Goal: Information Seeking & Learning: Learn about a topic

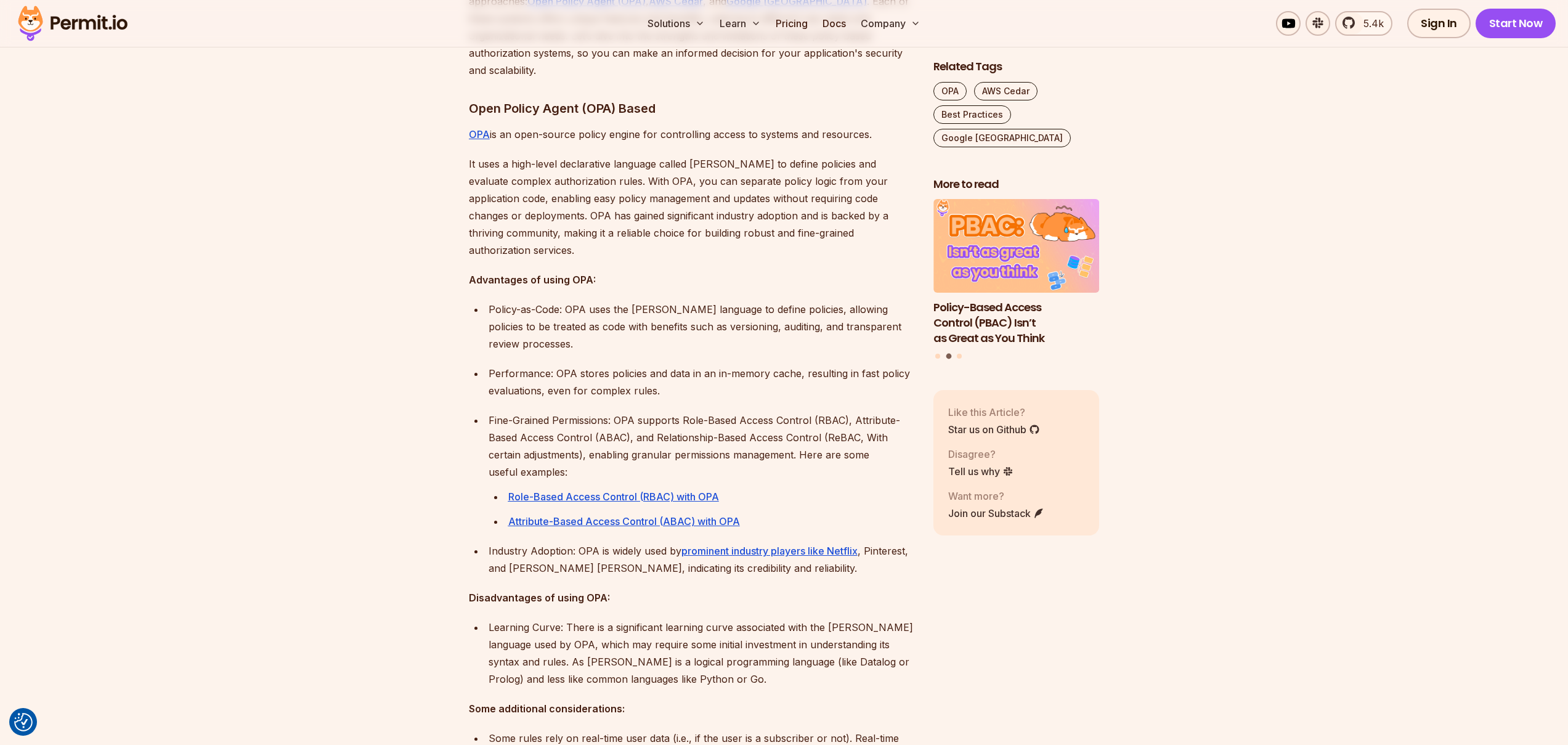
scroll to position [835, 0]
click at [619, 514] on u "Attribute-Based Access Control (ABAC) with OPA" at bounding box center [624, 520] width 231 height 12
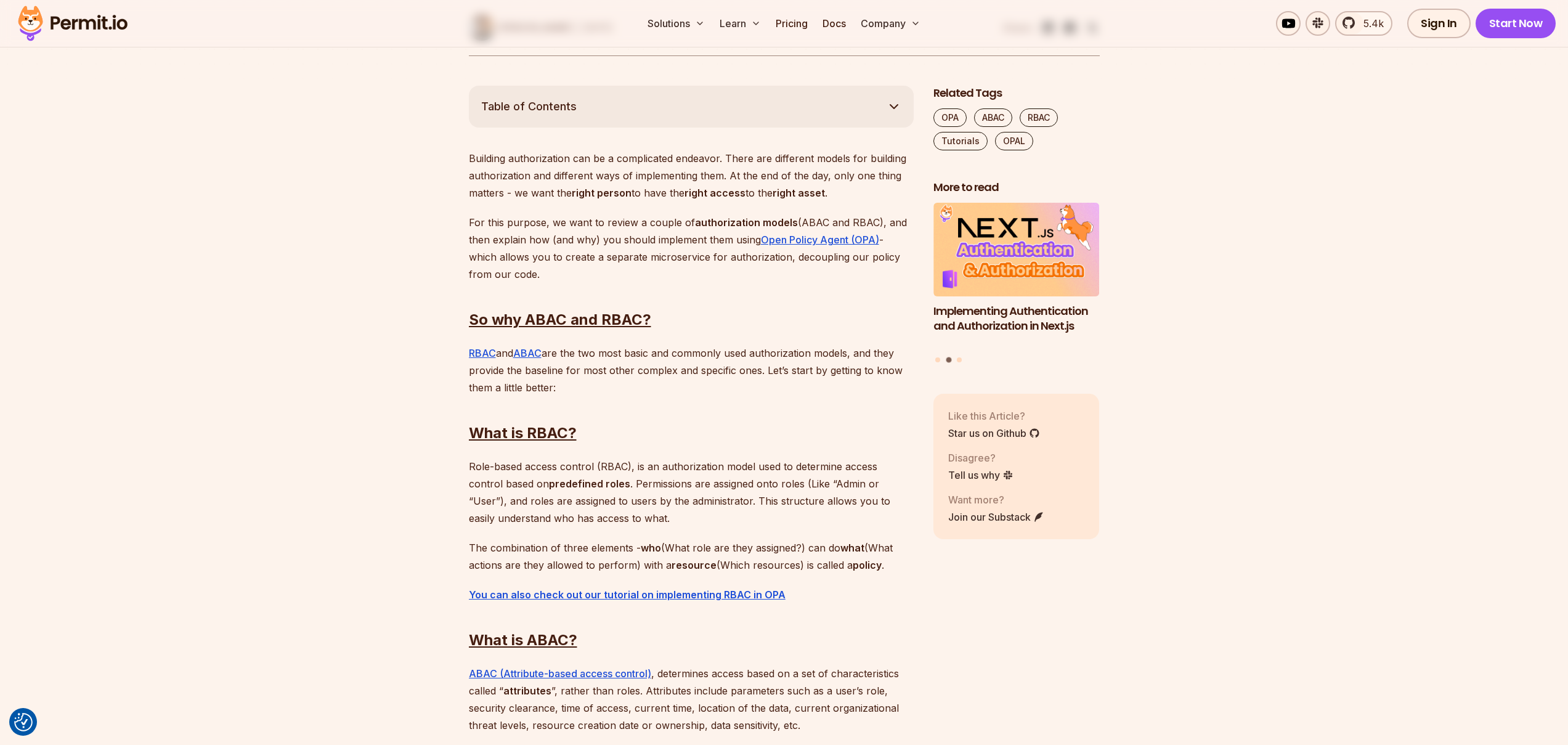
scroll to position [656, 0]
drag, startPoint x: 621, startPoint y: 485, endPoint x: 645, endPoint y: 487, distance: 24.1
click at [645, 487] on p "Role-based access control (RBAC), is an authorization model used to determine a…" at bounding box center [692, 492] width 445 height 69
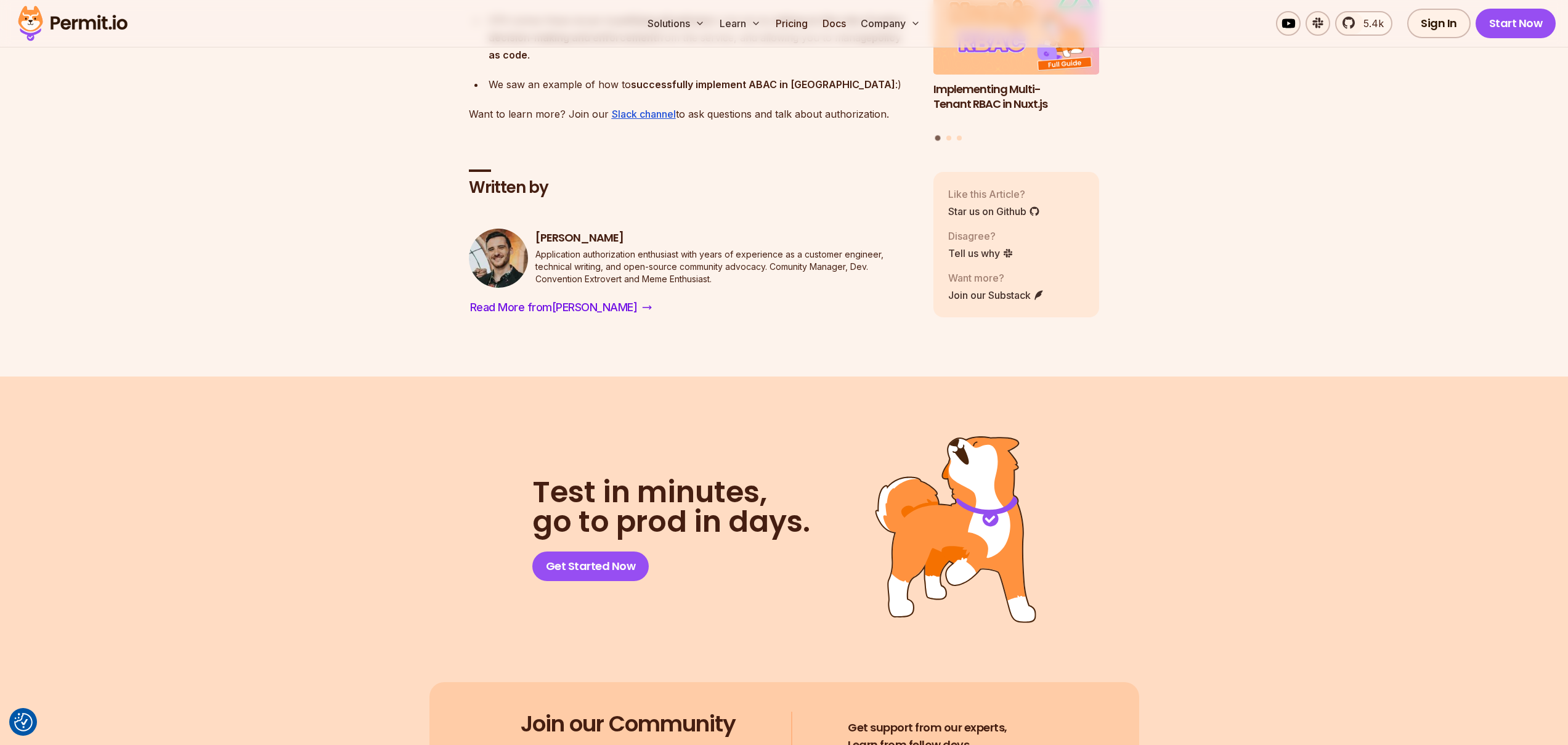
scroll to position [4596, 0]
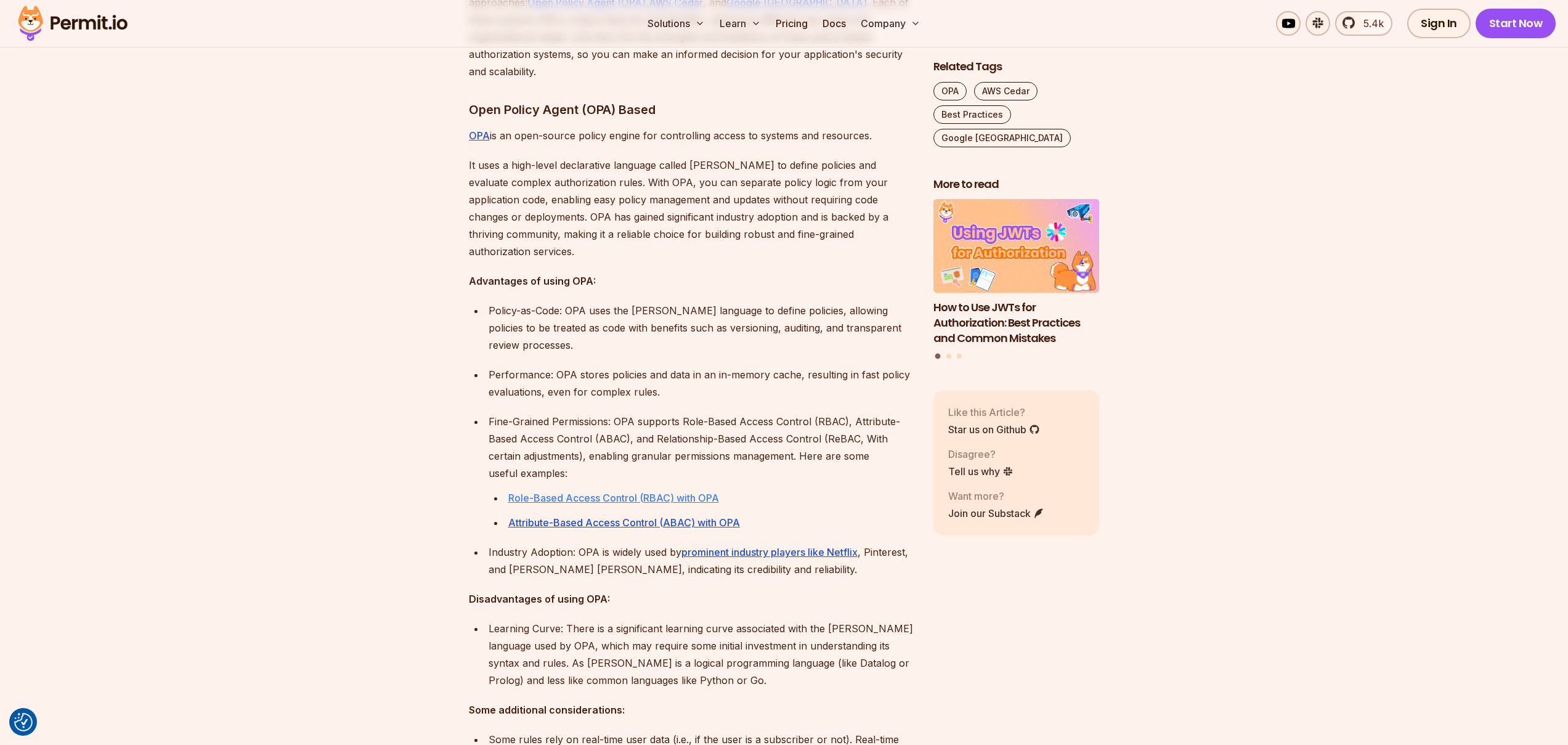
click at [630, 492] on u "Role-Based Access Control (RBAC) with OPA" at bounding box center [614, 498] width 211 height 12
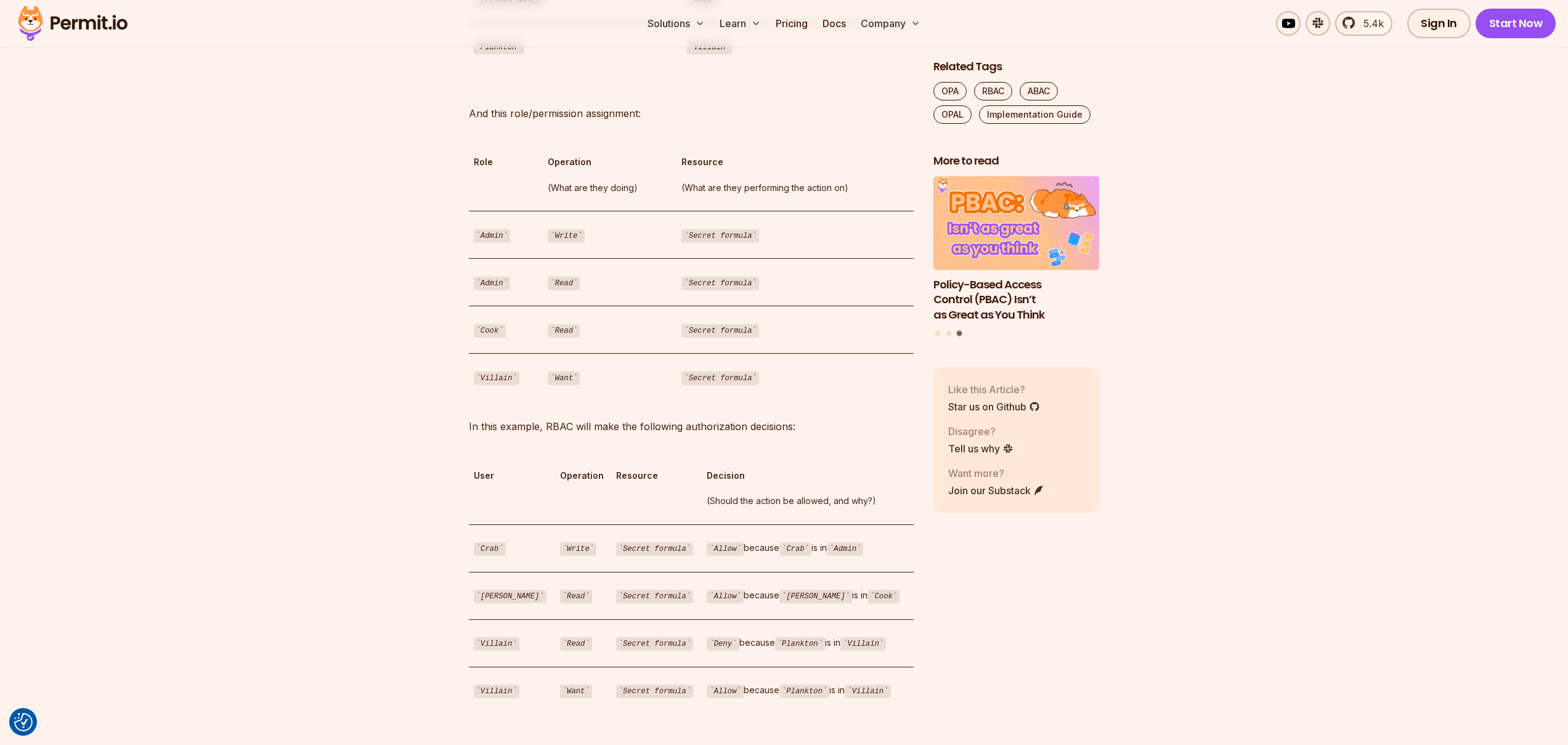
scroll to position [3188, 0]
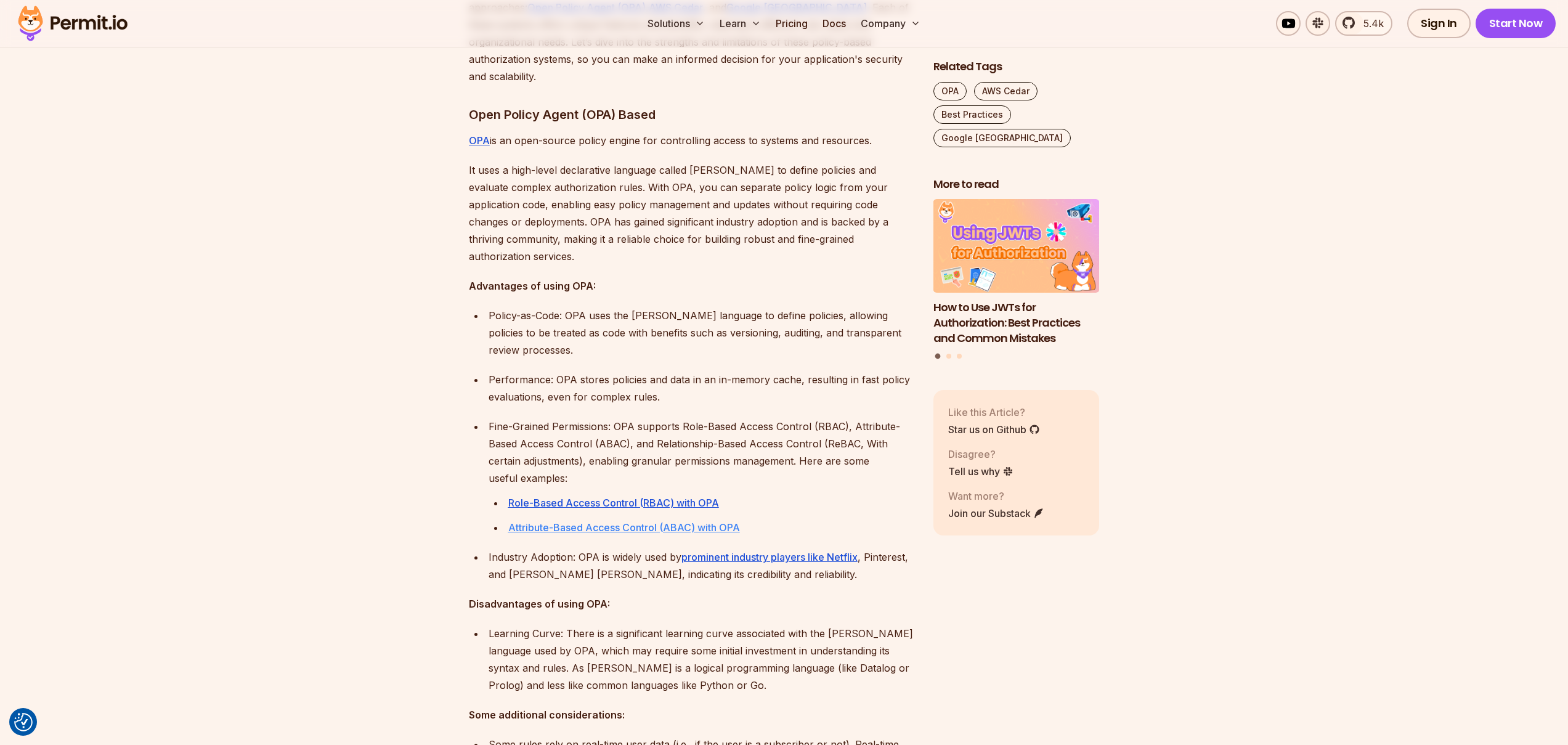
click at [649, 521] on u "Attribute-Based Access Control (ABAC) with OPA" at bounding box center [624, 527] width 231 height 12
click at [656, 499] on u "Role-Based Access Control (RBAC) with OPA" at bounding box center [614, 505] width 211 height 12
